Goal: Navigation & Orientation: Find specific page/section

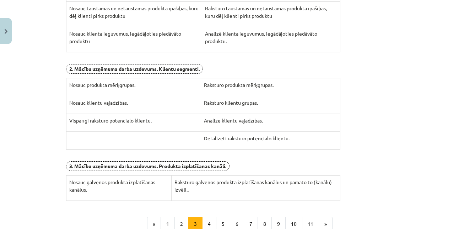
scroll to position [292, 0]
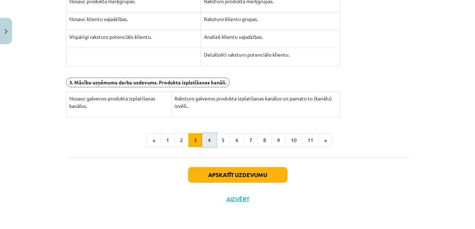
click at [208, 139] on button "4" at bounding box center [209, 140] width 14 height 14
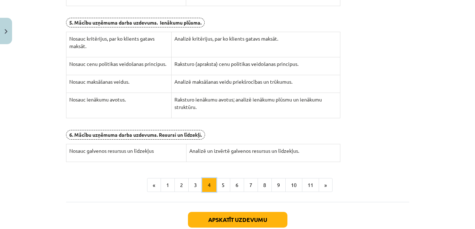
scroll to position [269, 0]
click at [222, 187] on button "5" at bounding box center [223, 184] width 14 height 14
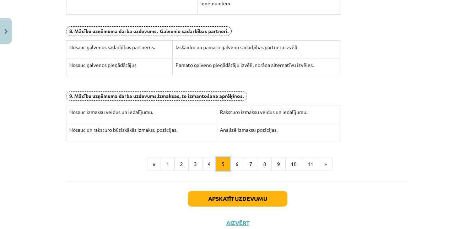
scroll to position [238, 0]
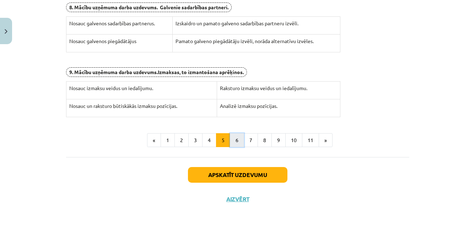
click at [237, 141] on button "6" at bounding box center [237, 140] width 14 height 14
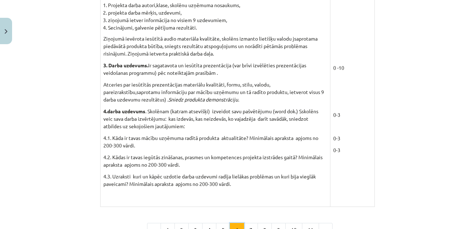
scroll to position [653, 0]
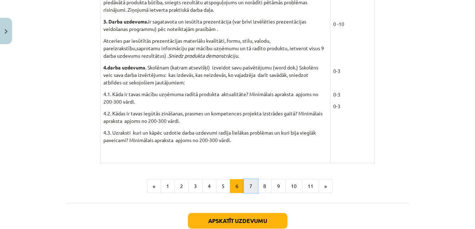
click at [249, 185] on button "7" at bounding box center [251, 186] width 14 height 14
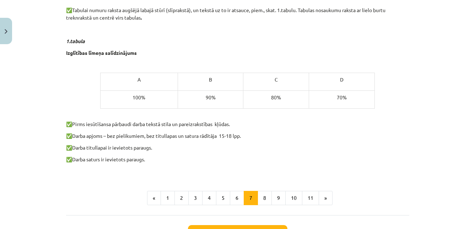
scroll to position [427, 0]
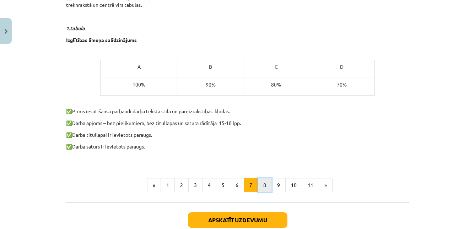
click at [262, 183] on button "8" at bounding box center [265, 185] width 14 height 14
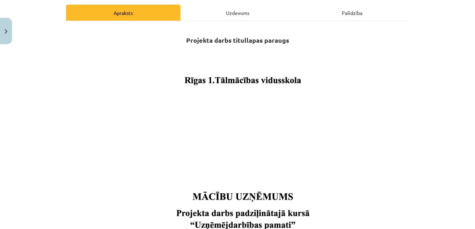
scroll to position [95, 0]
